Goal: Communication & Community: Answer question/provide support

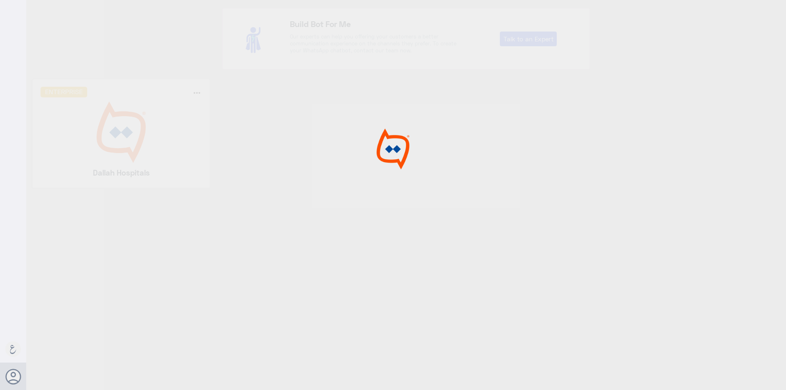
click at [149, 130] on img at bounding box center [122, 132] width 162 height 61
click at [149, 130] on div at bounding box center [393, 196] width 786 height 393
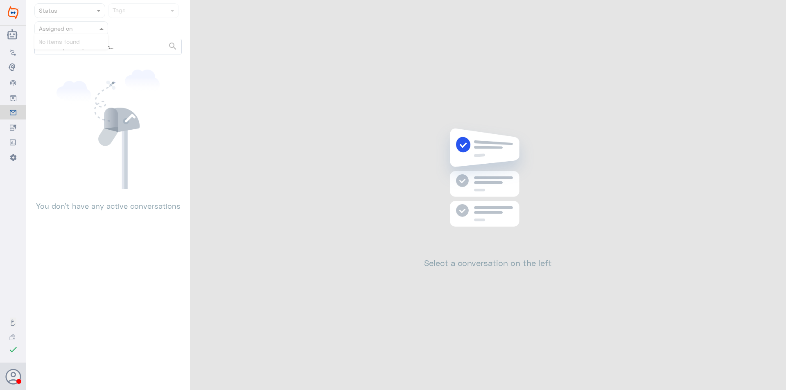
click at [91, 25] on div at bounding box center [71, 28] width 73 height 9
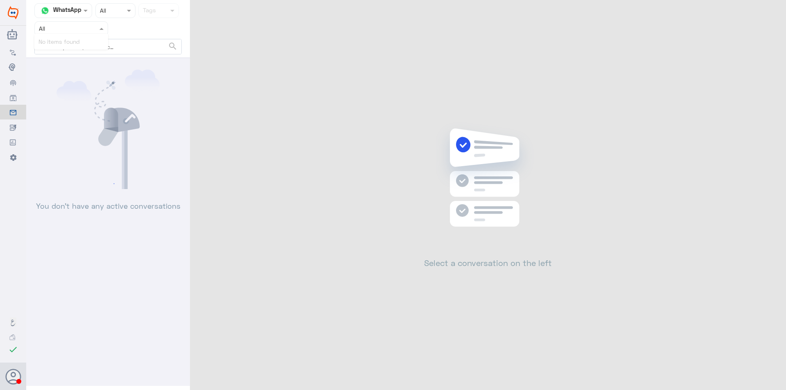
click at [97, 32] on div at bounding box center [71, 28] width 73 height 9
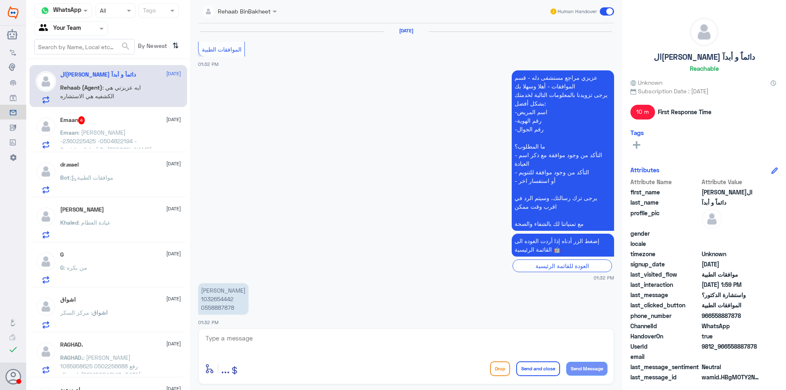
scroll to position [625, 0]
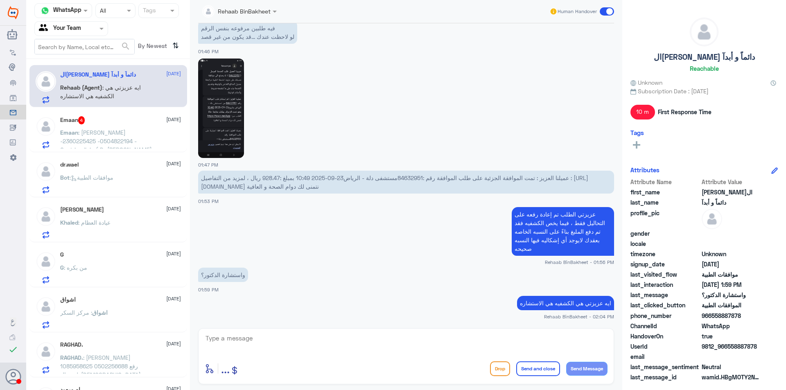
click at [108, 22] on div "Agent Filter Your Team" at bounding box center [107, 28] width 147 height 15
click at [106, 23] on div "Agent Filter Your Team" at bounding box center [71, 28] width 74 height 15
click at [112, 126] on div "Emaan 4 [DATE] Emaan : [PERSON_NAME] -2360225425 -0504822194 -Gastric clinic ( …" at bounding box center [120, 132] width 121 height 32
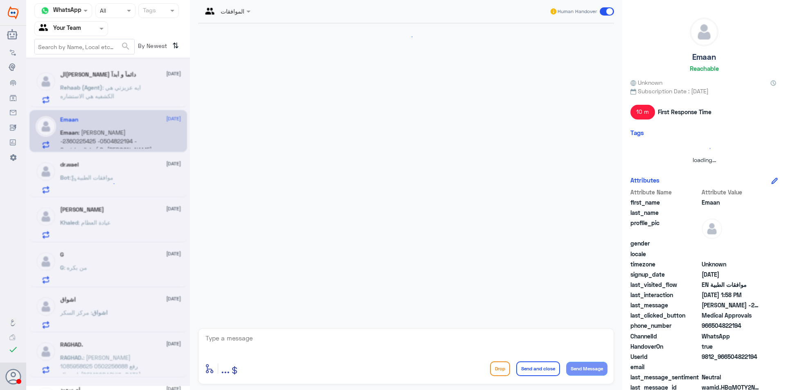
scroll to position [935, 0]
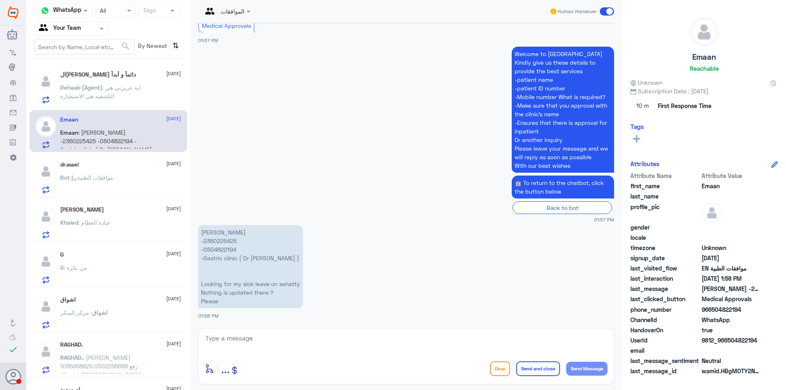
click at [111, 186] on p "Bot : موافقات الطبية" at bounding box center [86, 183] width 53 height 20
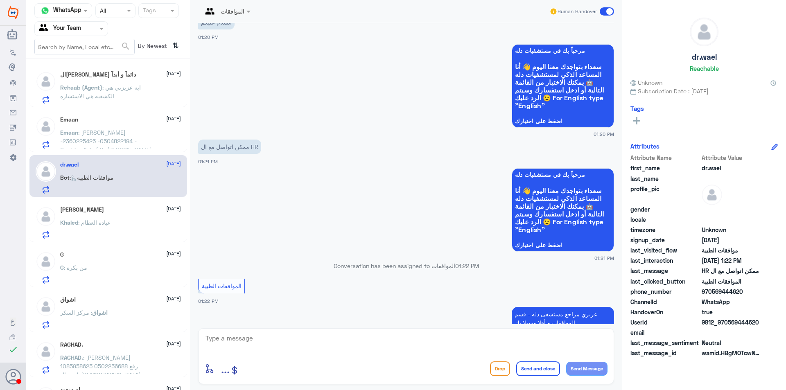
scroll to position [20, 0]
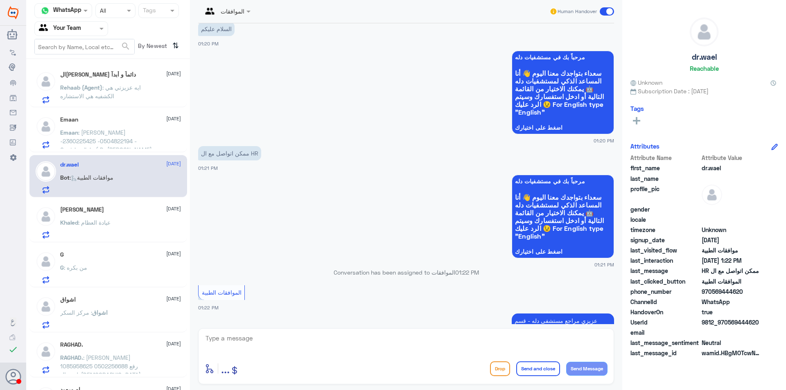
click at [135, 230] on div "Khaled : عيادة العظام" at bounding box center [120, 229] width 121 height 18
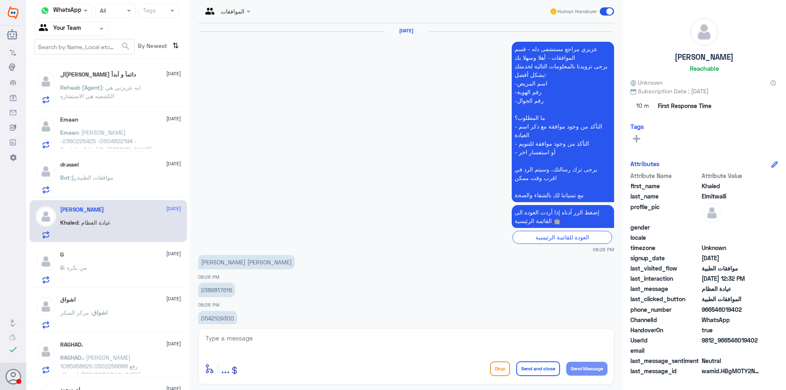
scroll to position [683, 0]
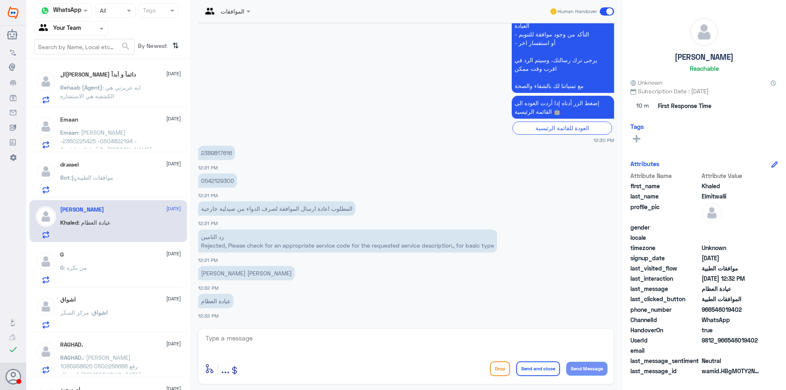
click at [135, 278] on div "G : من بكره" at bounding box center [120, 274] width 121 height 18
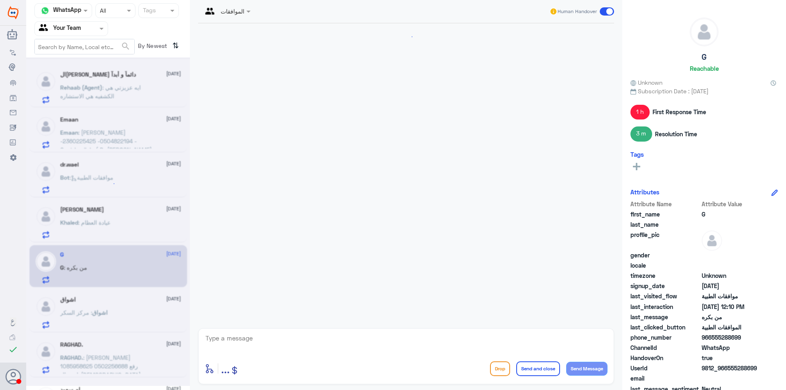
scroll to position [536, 0]
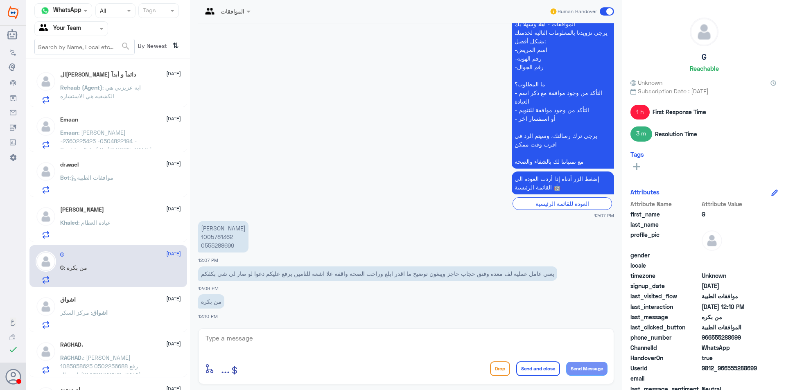
click at [138, 326] on div "اشواق : مركز السكر" at bounding box center [120, 319] width 121 height 18
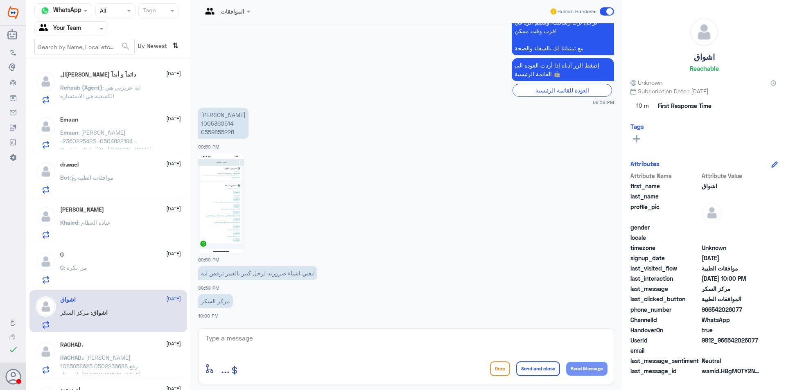
scroll to position [123, 0]
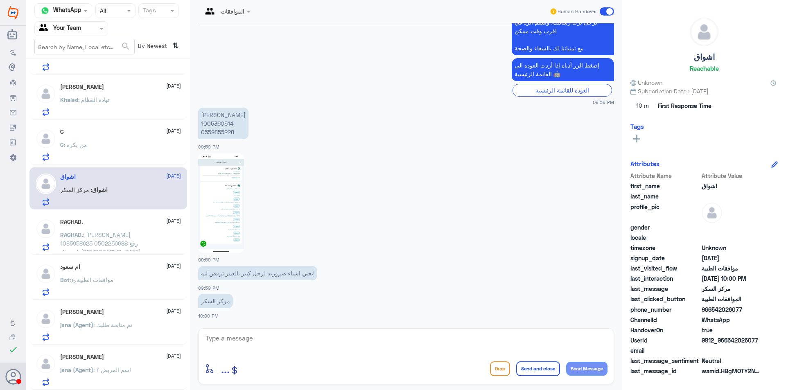
click at [126, 253] on div "RAGHAD. [DATE] RAGHAD. : [PERSON_NAME] 1085958625 0502256688 رفع طبيب ال[DEMOGR…" at bounding box center [108, 233] width 158 height 42
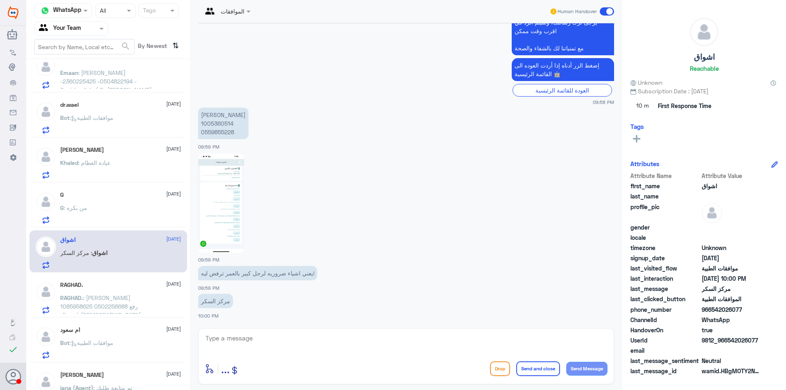
scroll to position [0, 0]
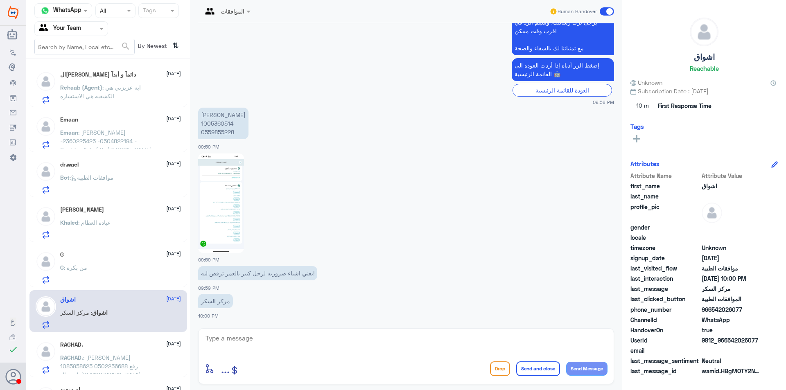
click at [117, 94] on p "Rehaab (Agent) : ايه عزيزتي هي الكشفيه هي الاستشاره" at bounding box center [106, 93] width 92 height 20
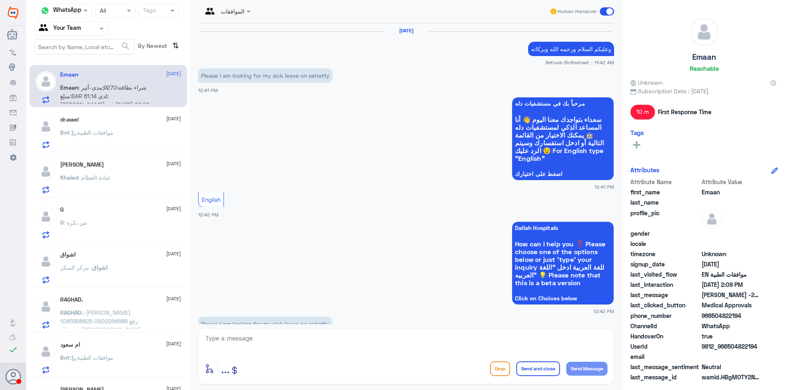
scroll to position [935, 0]
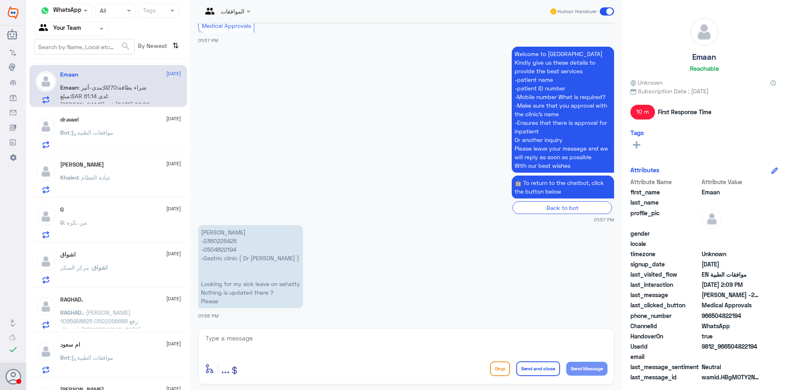
click at [98, 129] on span ": موافقات الطبية" at bounding box center [92, 132] width 44 height 7
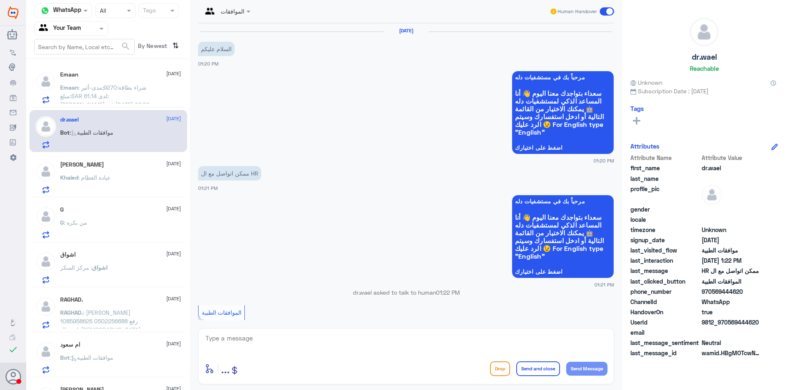
click at [90, 177] on span ": عيادة العظام" at bounding box center [94, 177] width 32 height 7
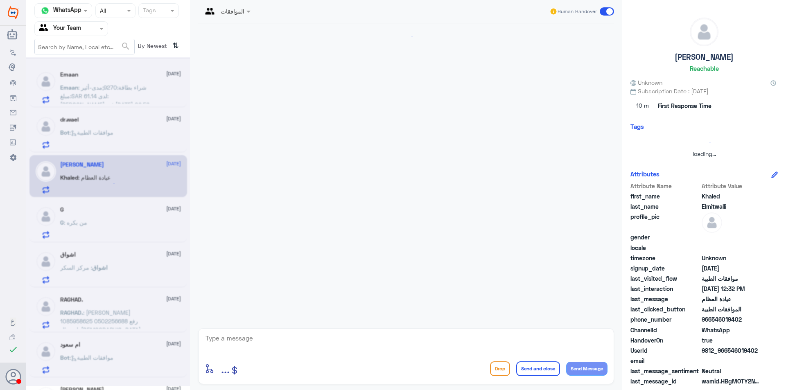
scroll to position [683, 0]
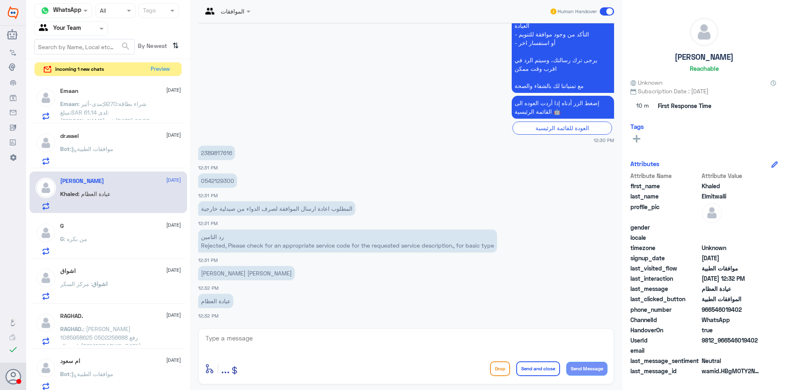
click at [102, 249] on div "G : من بكره" at bounding box center [120, 246] width 121 height 18
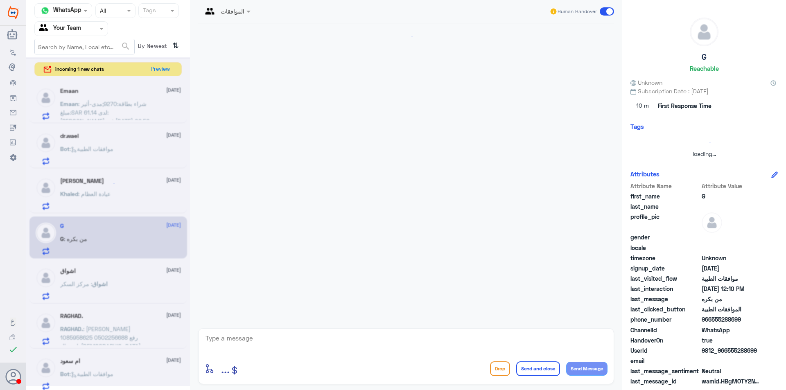
scroll to position [536, 0]
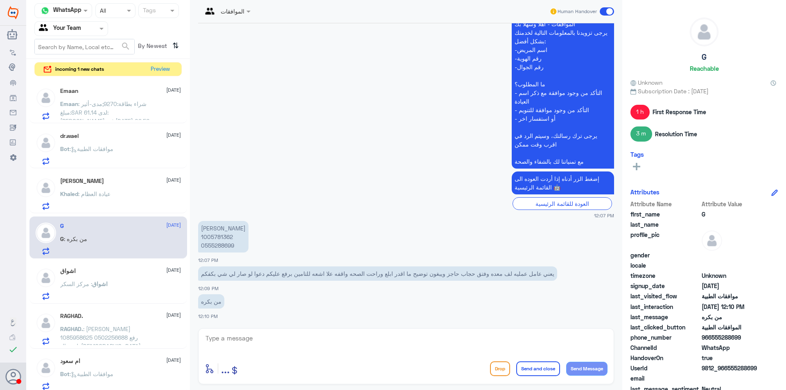
click at [223, 240] on p "[PERSON_NAME] 1005781362 0555288699" at bounding box center [223, 237] width 50 height 32
copy p "1005781362"
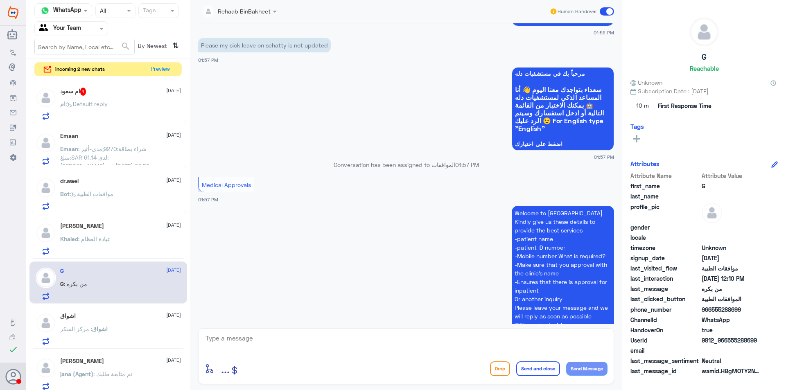
scroll to position [772, 0]
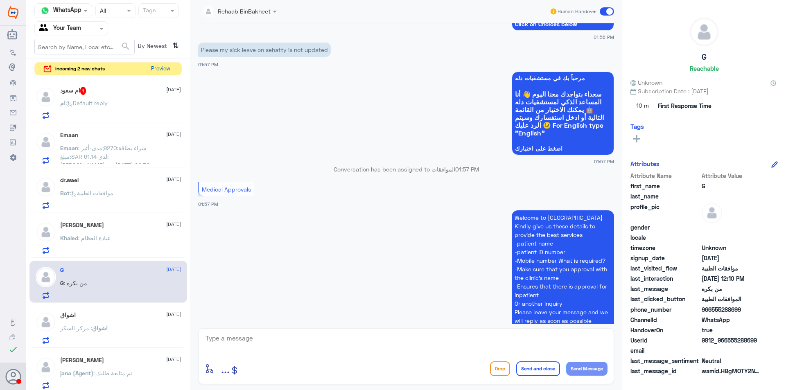
click at [163, 65] on button "Preview" at bounding box center [160, 69] width 25 height 13
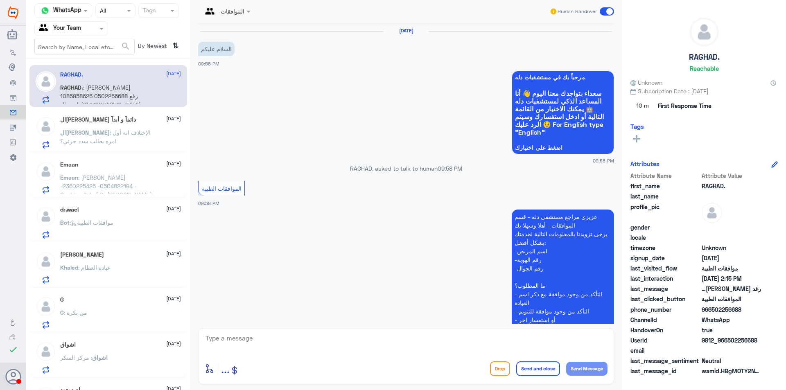
scroll to position [618, 0]
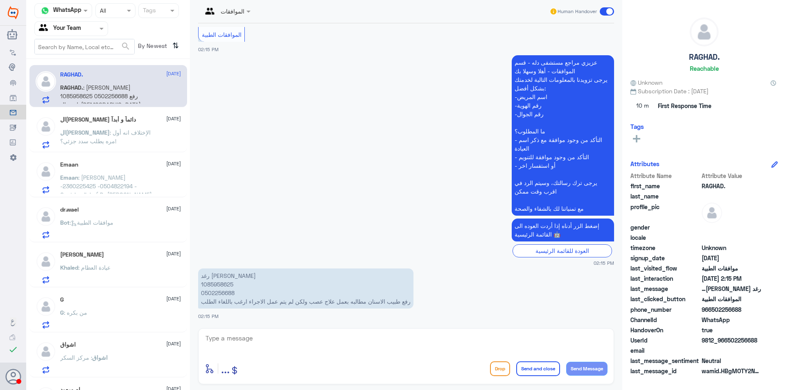
click at [119, 135] on span ": الإختلاف انه أول مره يطلب سدد جزئي؟!" at bounding box center [105, 137] width 90 height 16
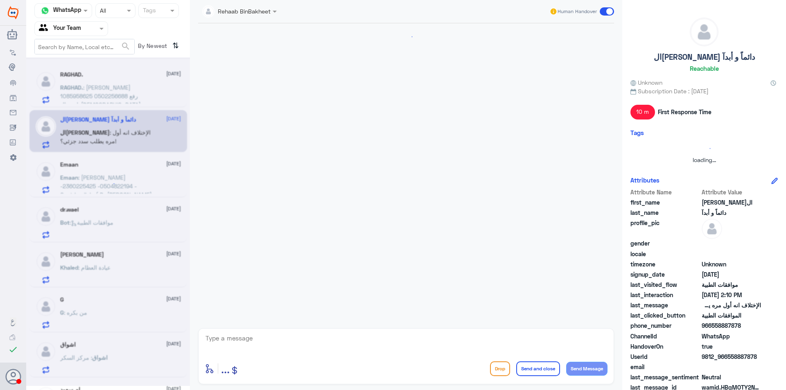
scroll to position [482, 0]
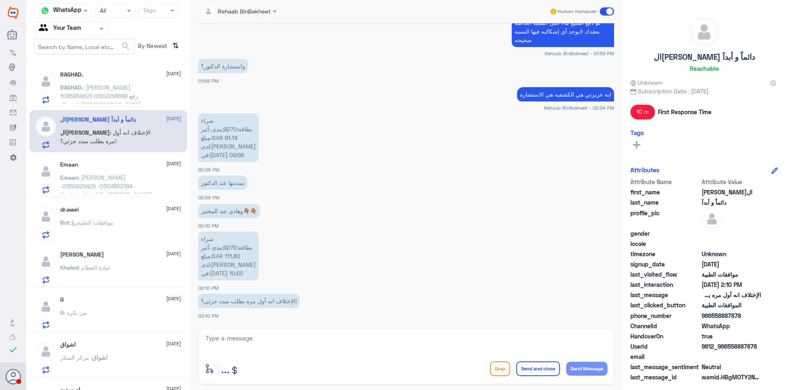
click at [119, 185] on span ": [PERSON_NAME] -2360225425 -0504822194 -Gastric clinic ( Dr [PERSON_NAME] ) Lo…" at bounding box center [106, 199] width 92 height 50
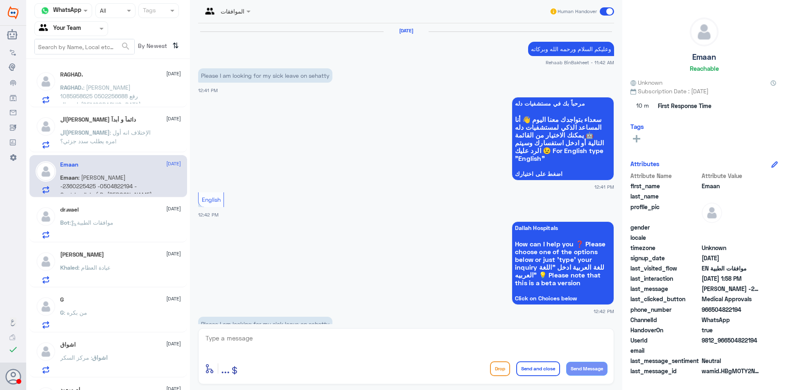
scroll to position [935, 0]
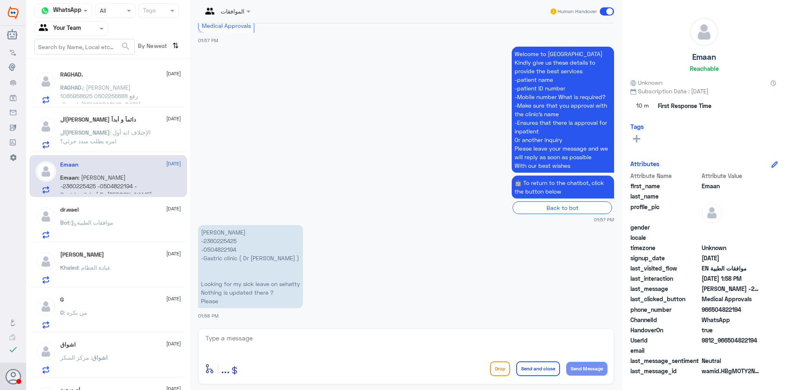
click at [120, 234] on div "Bot : موافقات الطبية" at bounding box center [120, 229] width 121 height 18
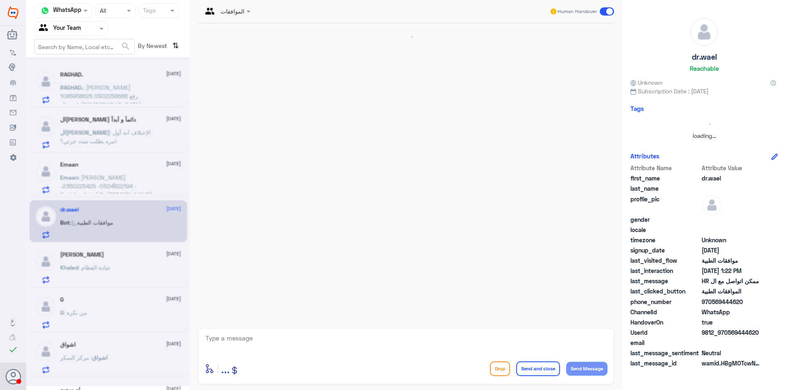
scroll to position [225, 0]
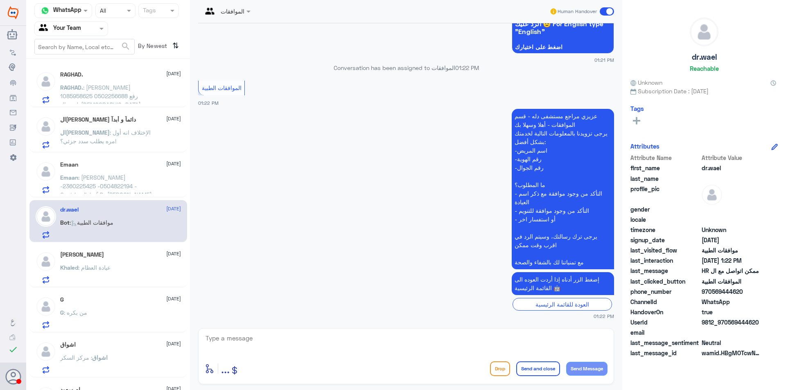
click at [122, 268] on div "Khaled : عيادة العظام" at bounding box center [120, 274] width 121 height 18
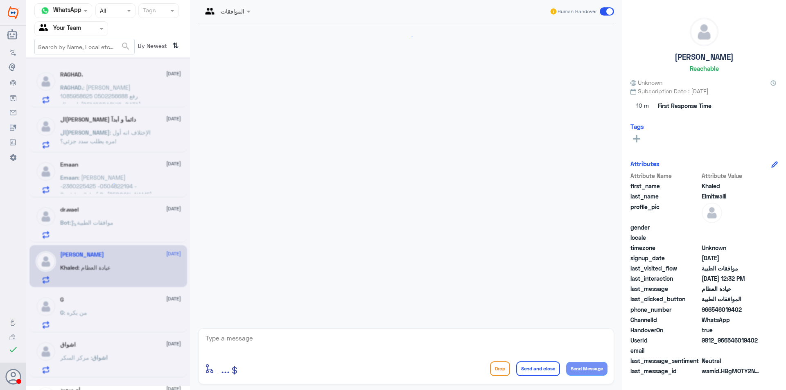
scroll to position [683, 0]
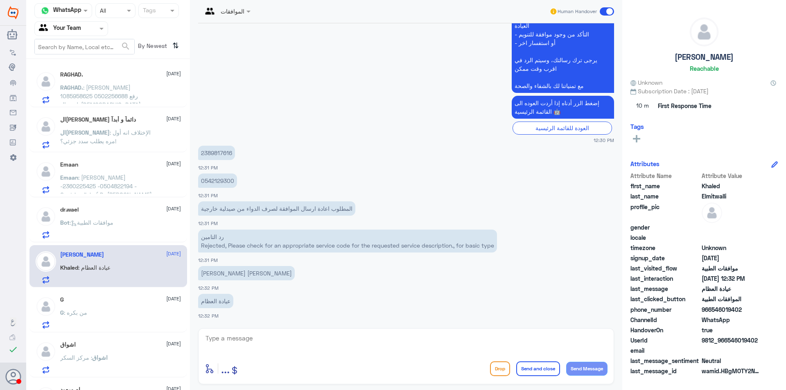
click at [120, 304] on div "G [DATE] G : من بكره" at bounding box center [120, 312] width 121 height 32
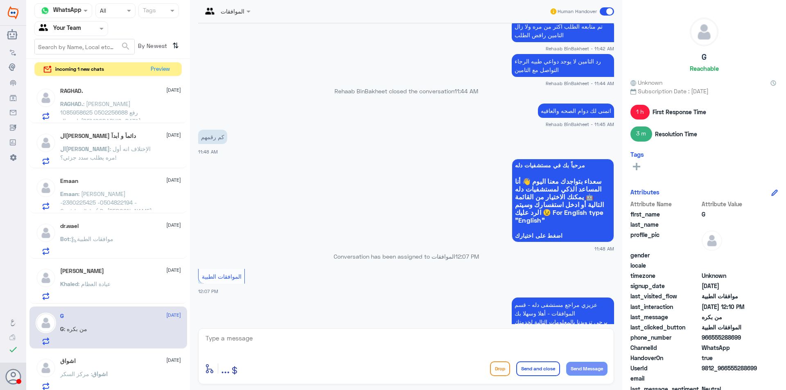
scroll to position [127, 0]
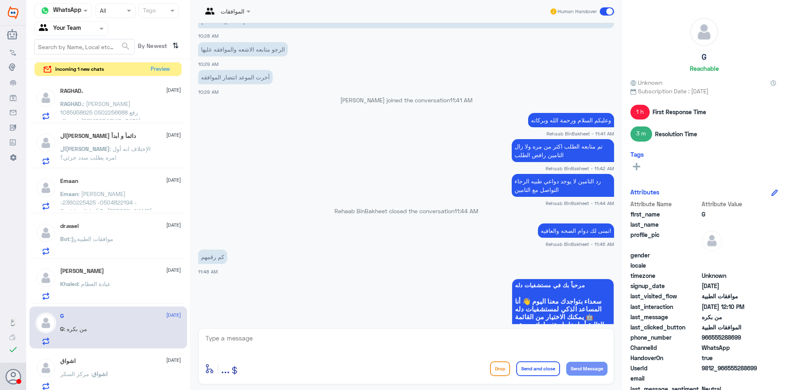
click at [95, 115] on span ": [PERSON_NAME] 1085958625 0502256688 رفع طبيب ال[DEMOGRAPHIC_DATA] مطالبه بعمل…" at bounding box center [103, 120] width 87 height 41
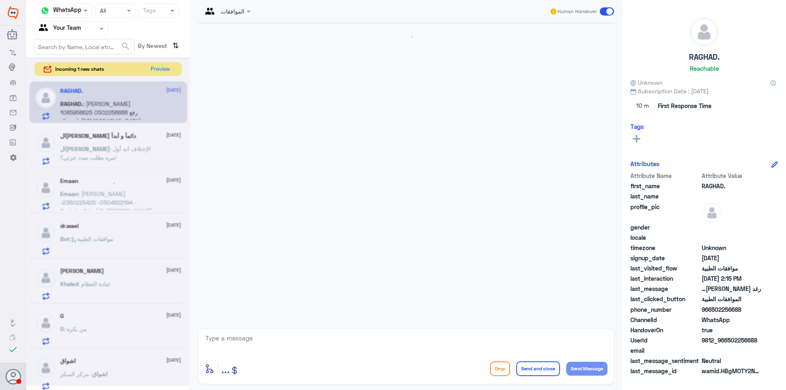
scroll to position [618, 0]
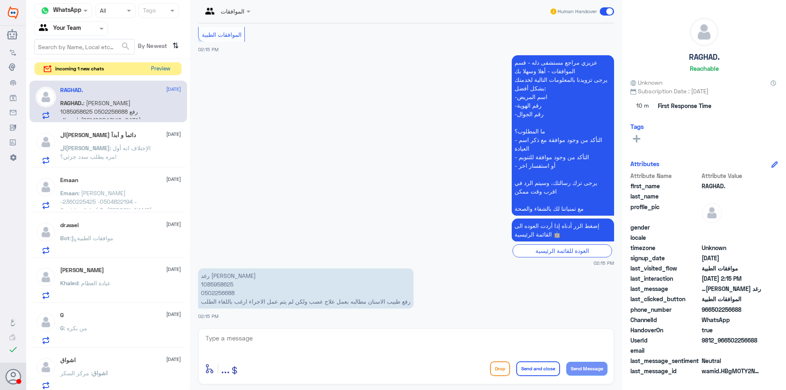
click at [158, 69] on button "Preview" at bounding box center [160, 69] width 25 height 13
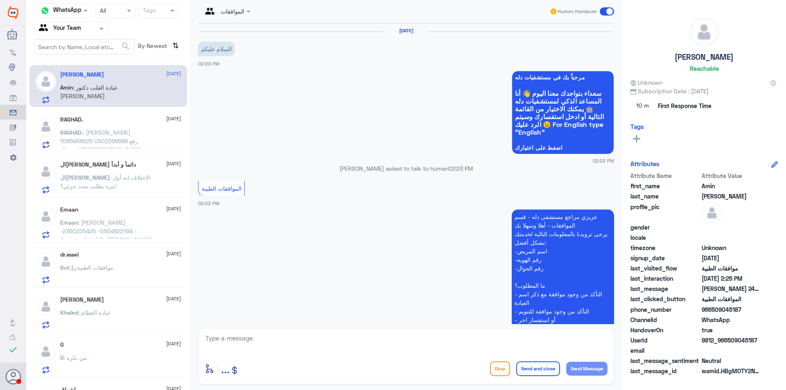
scroll to position [199, 0]
